Goal: Task Accomplishment & Management: Manage account settings

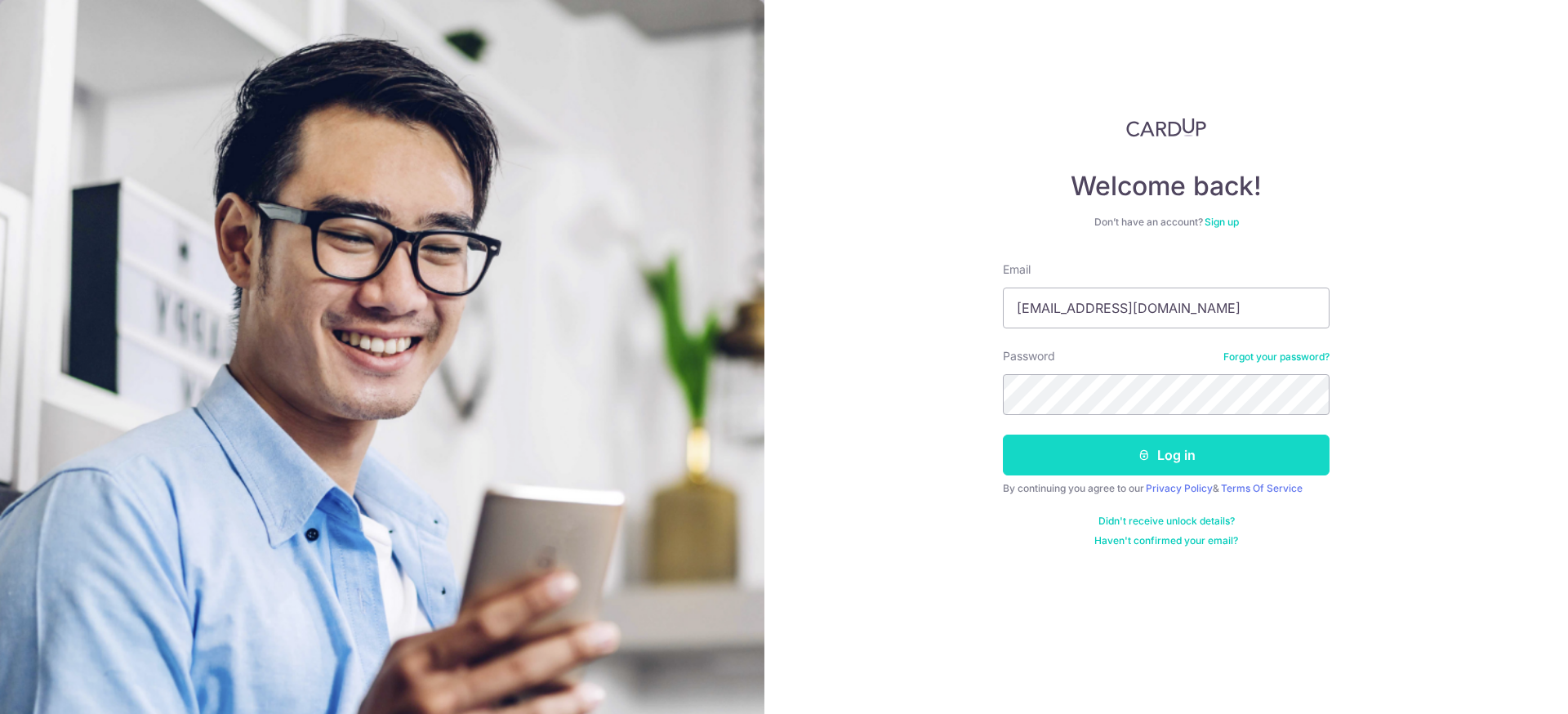
click at [1108, 471] on button "Log in" at bounding box center [1166, 455] width 326 height 41
click at [1113, 445] on button "Log in" at bounding box center [1166, 455] width 326 height 41
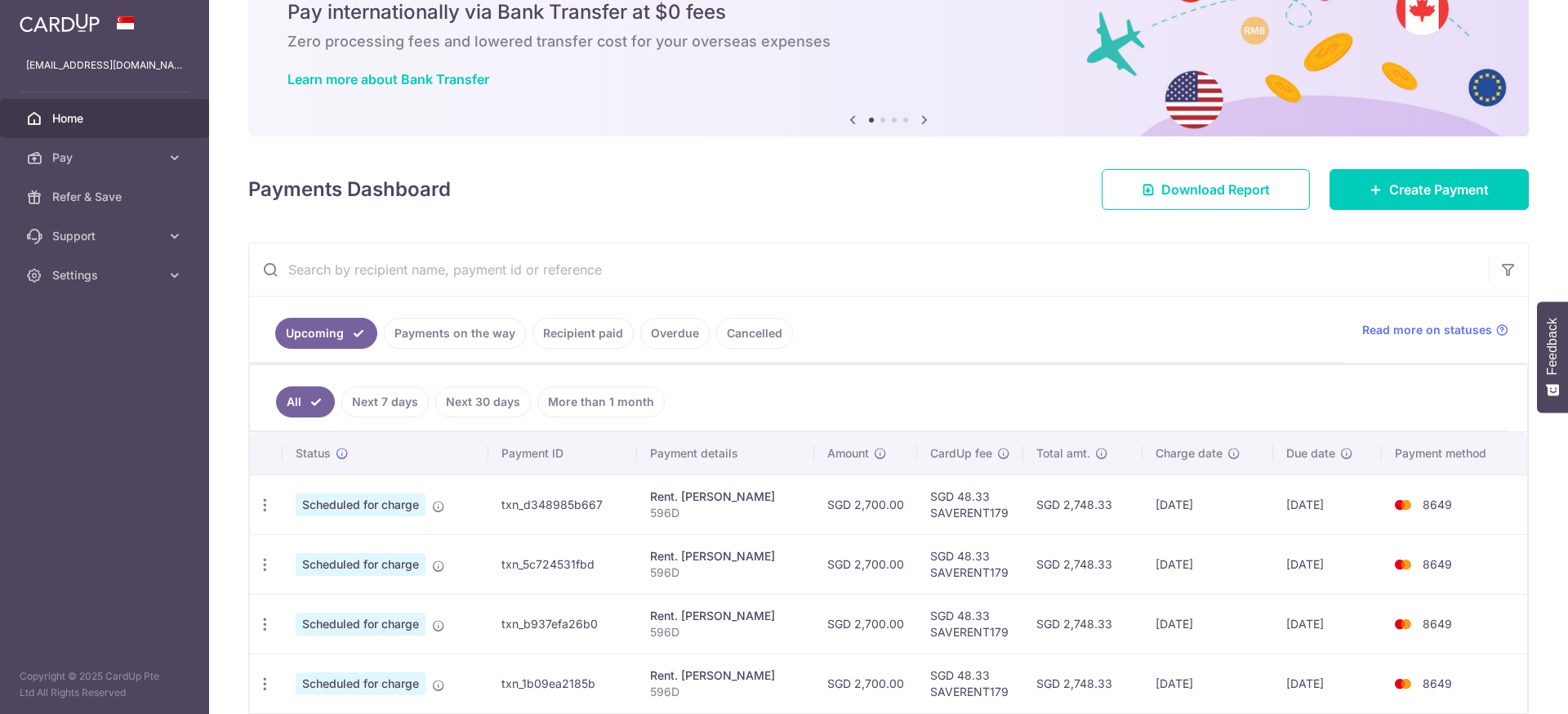
scroll to position [152, 0]
